Goal: Task Accomplishment & Management: Manage account settings

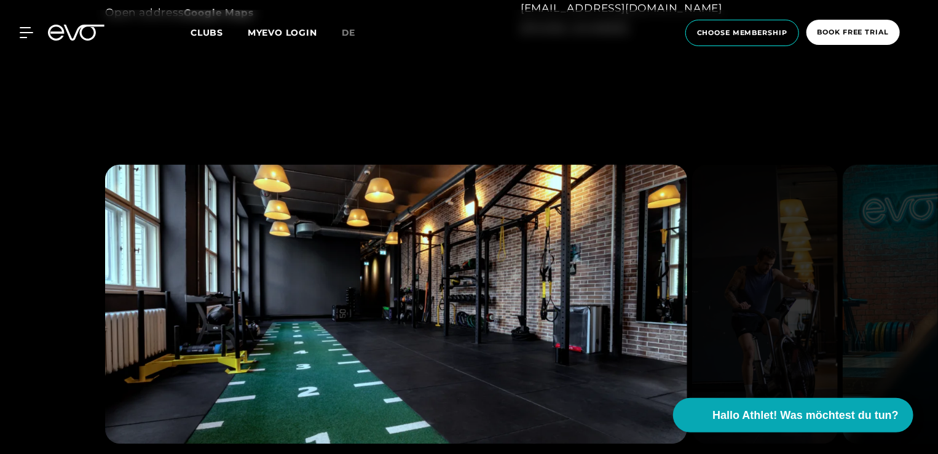
scroll to position [862, 0]
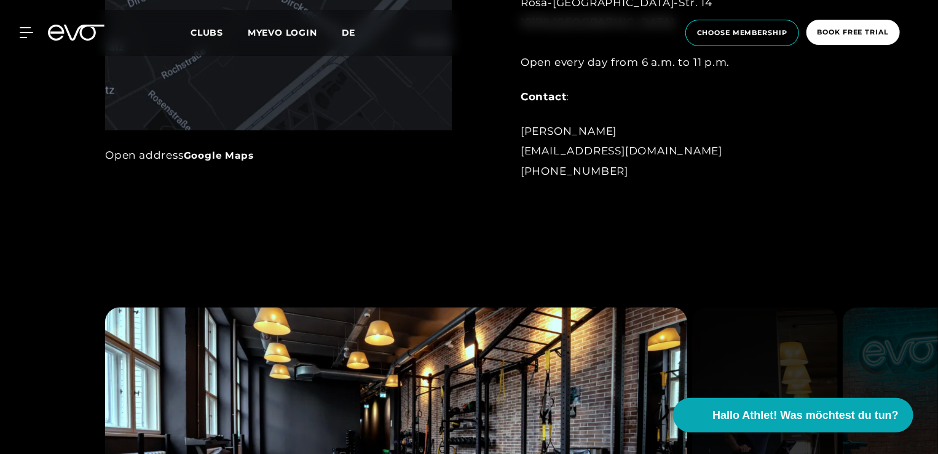
click at [345, 36] on span "de" at bounding box center [349, 32] width 14 height 11
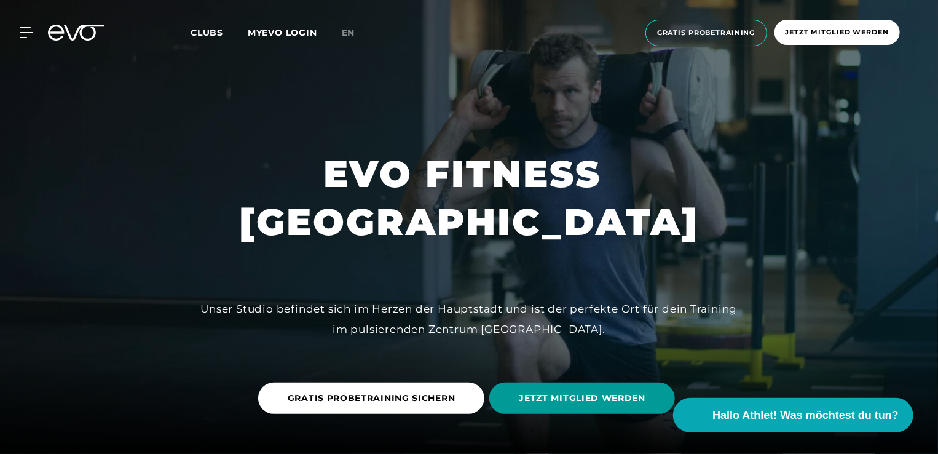
click at [628, 399] on span "JETZT MITGLIED WERDEN" at bounding box center [582, 398] width 127 height 13
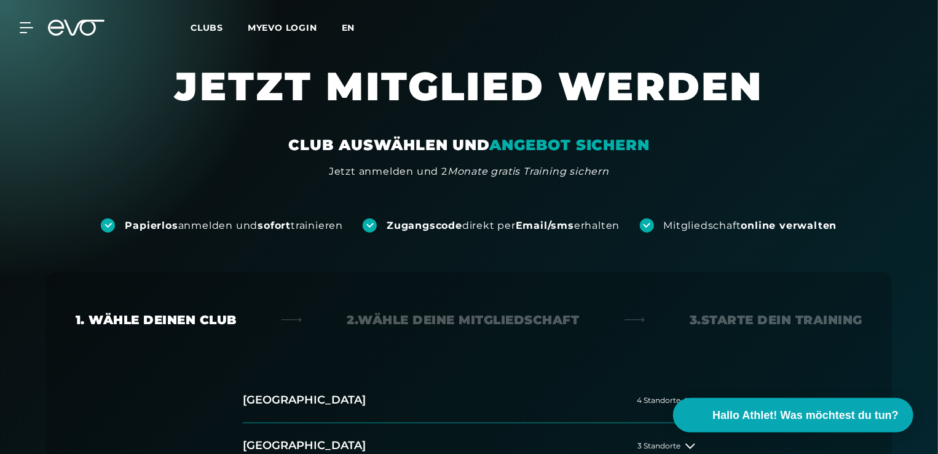
drag, startPoint x: 355, startPoint y: 39, endPoint x: 351, endPoint y: 28, distance: 11.9
click at [352, 31] on div "MyEVO Login Über EVO Mitgliedschaften Probetraining TAGESPASS EVO Studios [GEOG…" at bounding box center [468, 28] width 933 height 36
click at [351, 27] on span "en" at bounding box center [349, 27] width 14 height 11
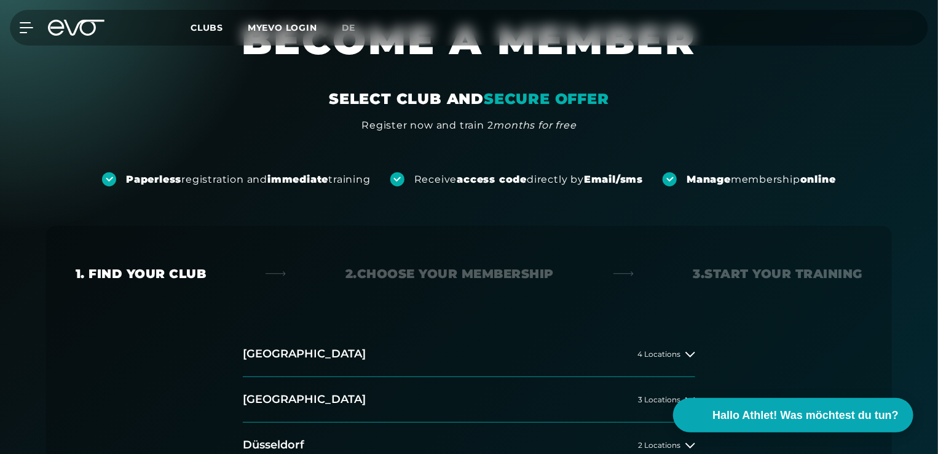
scroll to position [123, 0]
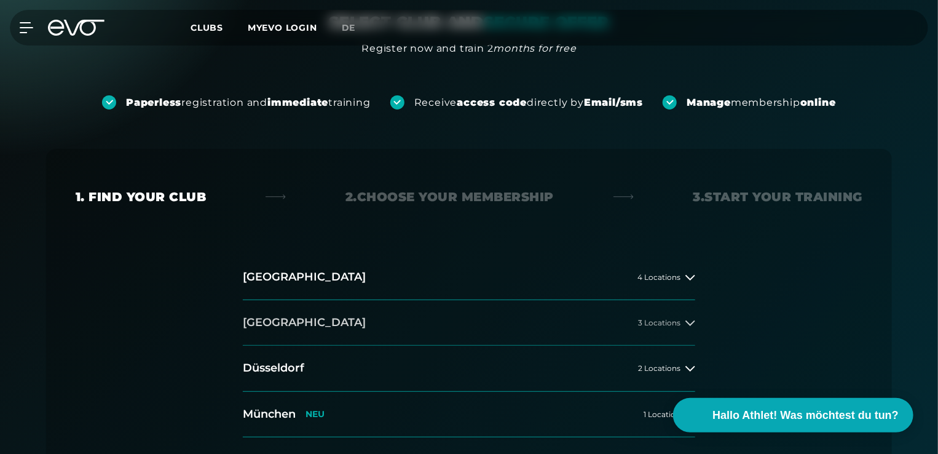
click at [326, 333] on button "[GEOGRAPHIC_DATA] 3 Locations" at bounding box center [469, 322] width 452 height 45
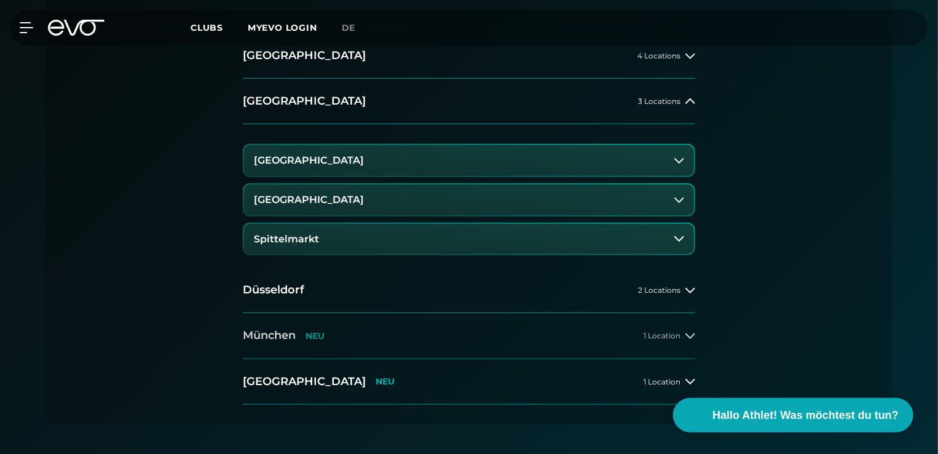
scroll to position [369, 0]
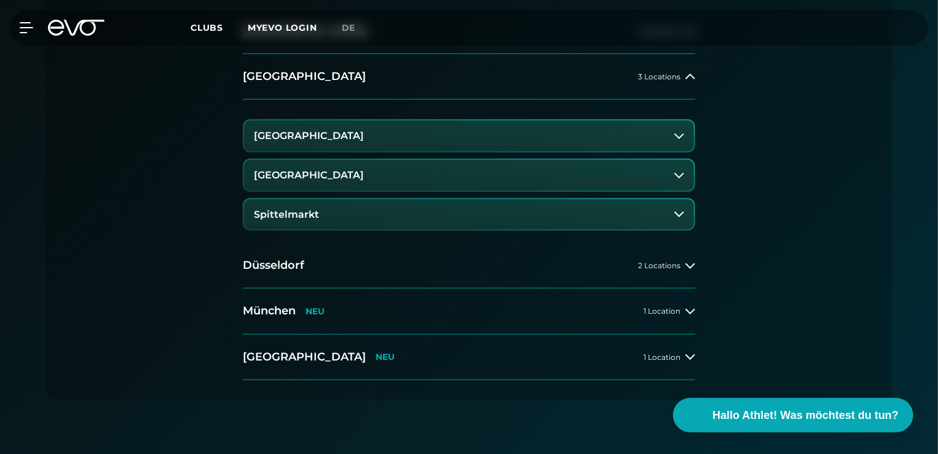
click at [336, 178] on h3 "[GEOGRAPHIC_DATA]" at bounding box center [309, 175] width 110 height 11
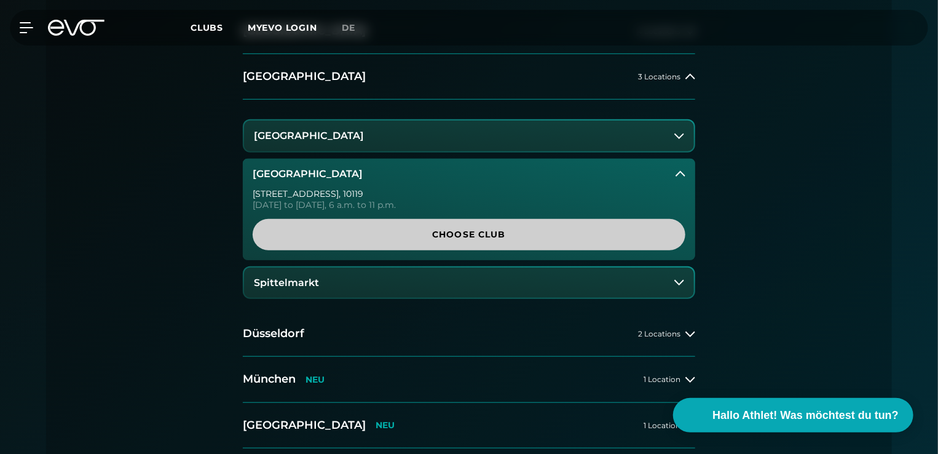
click at [374, 242] on link "Choose Club" at bounding box center [469, 234] width 433 height 31
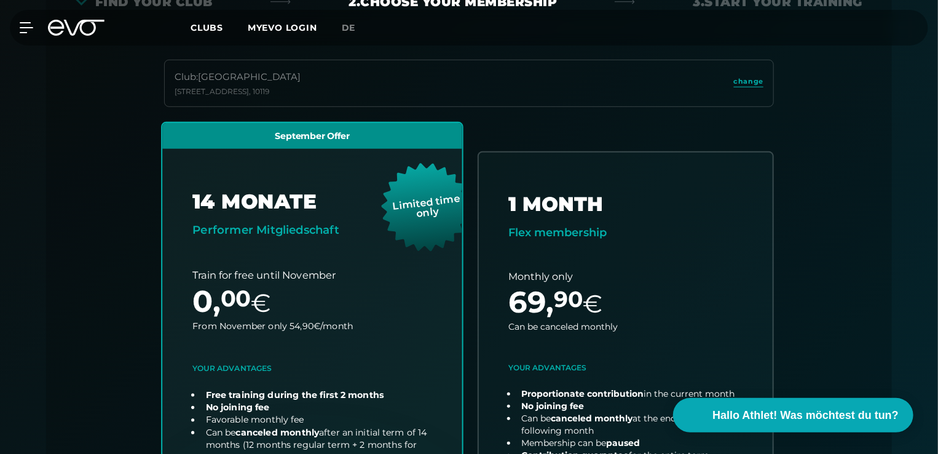
scroll to position [518, 0]
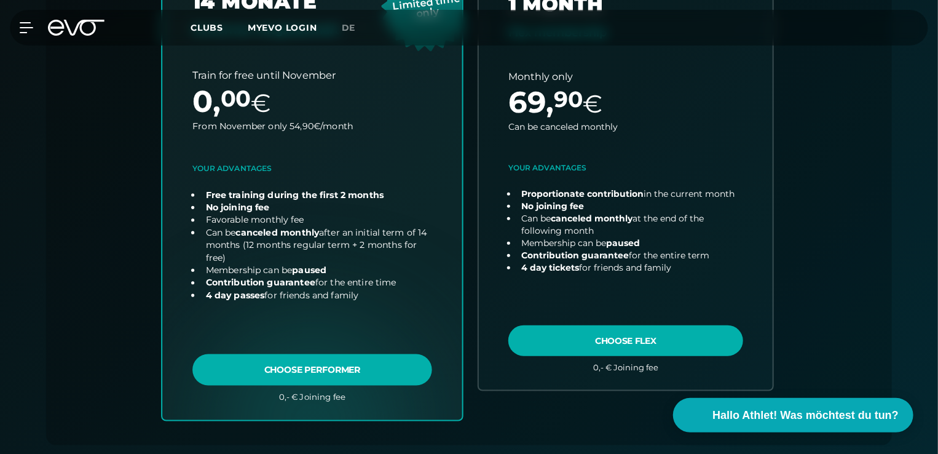
click at [300, 373] on link "choose plan" at bounding box center [312, 171] width 300 height 496
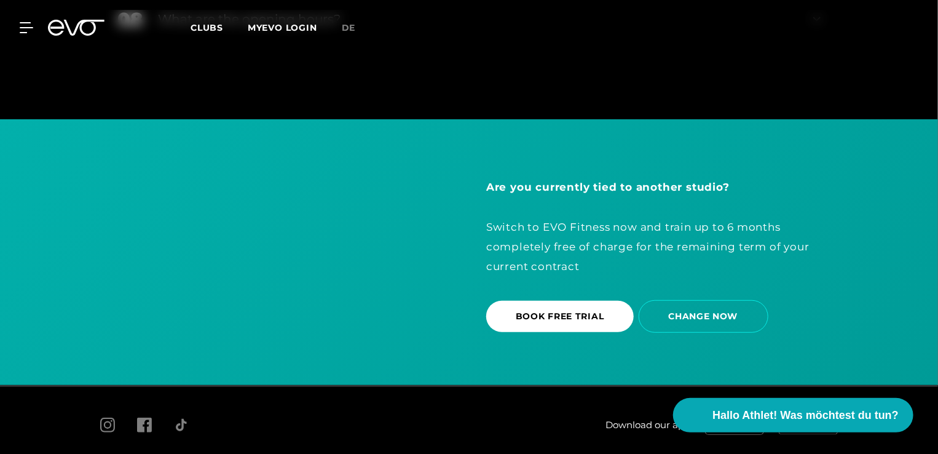
scroll to position [2572, 0]
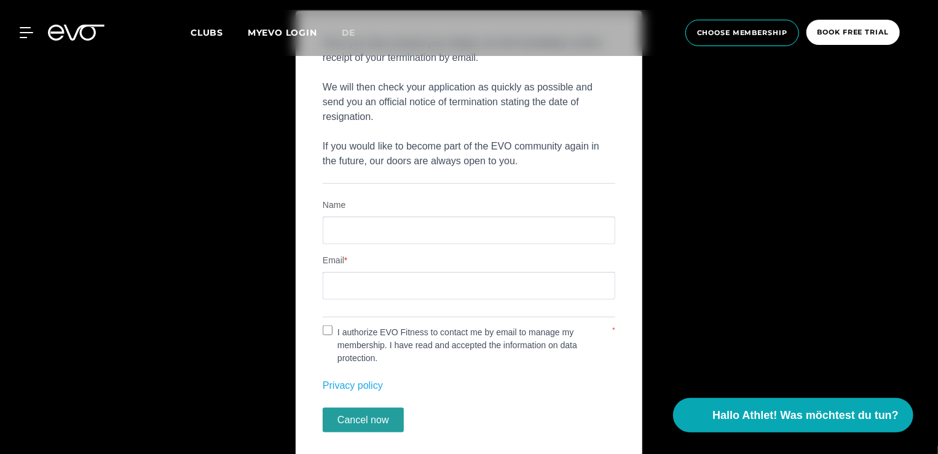
scroll to position [553, 0]
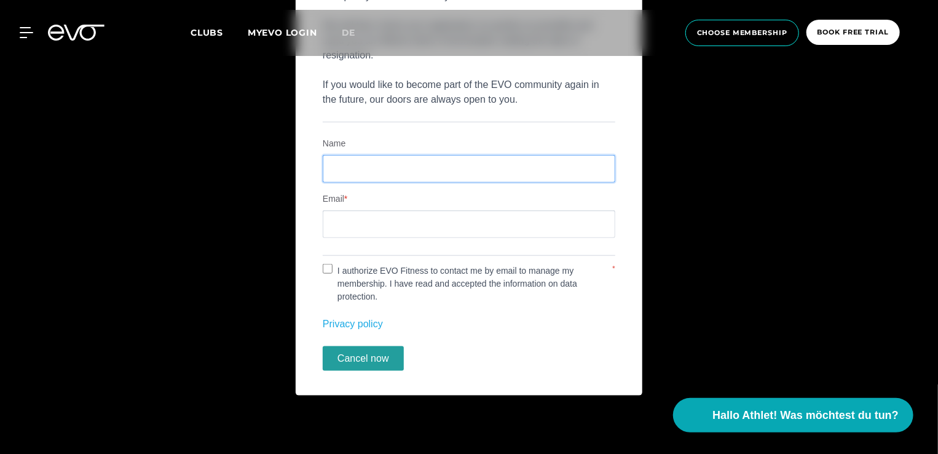
click at [370, 172] on input "Name" at bounding box center [469, 169] width 293 height 28
type input "**********"
click at [354, 230] on input "Email" at bounding box center [469, 224] width 293 height 28
type input "**********"
click at [330, 259] on div "I authorize EVO Fitness to contact me by email to manage my membership. I have …" at bounding box center [469, 275] width 293 height 54
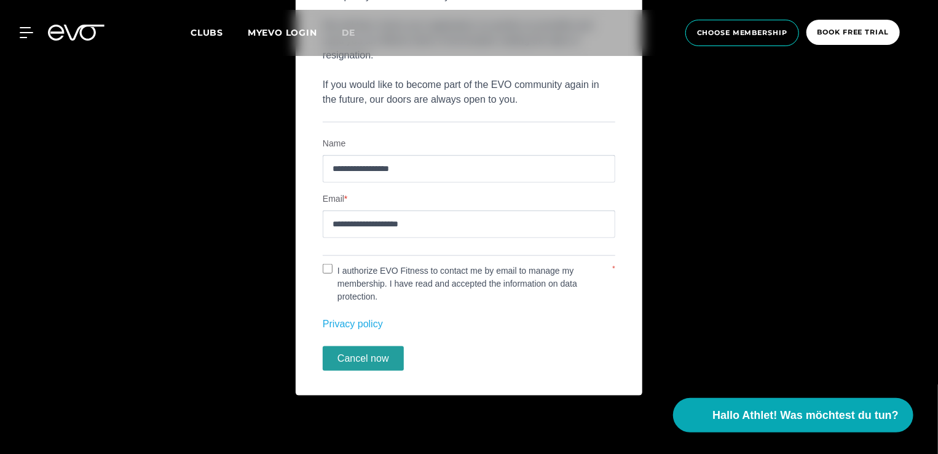
click at [328, 263] on div "I authorize EVO Fitness to contact me by email to manage my membership. I have …" at bounding box center [469, 282] width 293 height 39
click at [369, 354] on button "Cancel now" at bounding box center [363, 358] width 81 height 25
